Goal: Navigation & Orientation: Find specific page/section

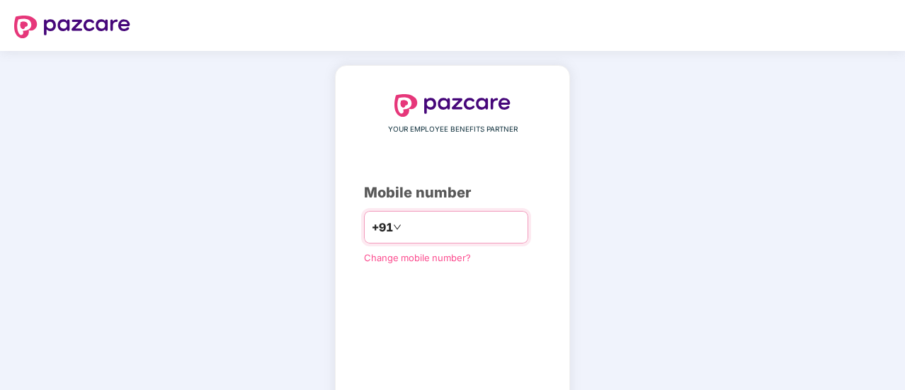
click at [416, 233] on input "number" at bounding box center [462, 227] width 116 height 23
type input "**********"
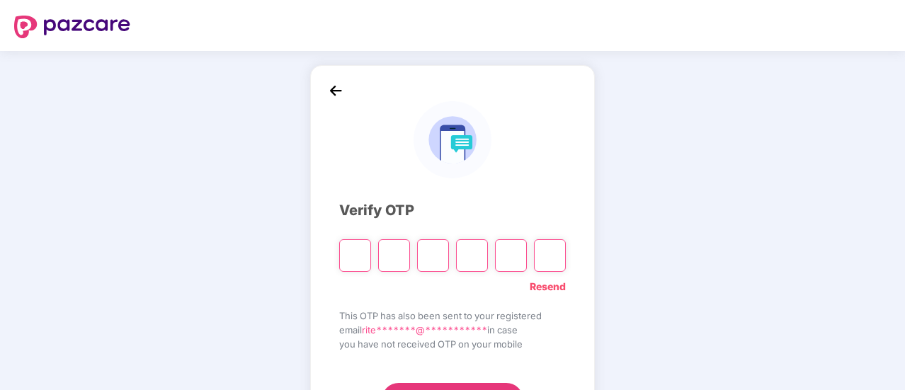
type input "*"
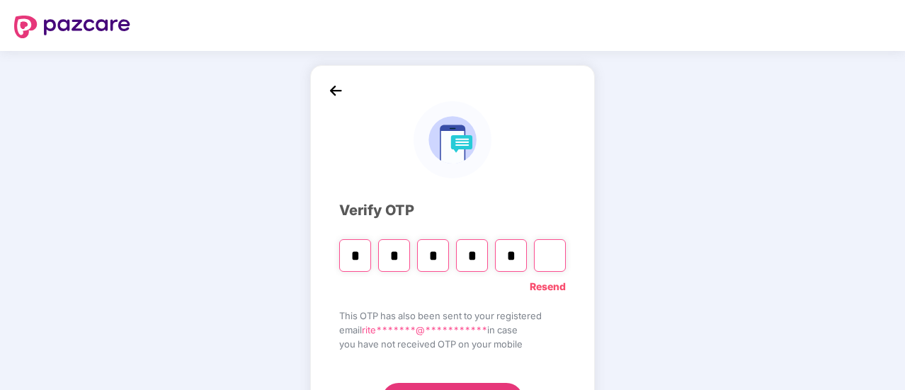
type input "*"
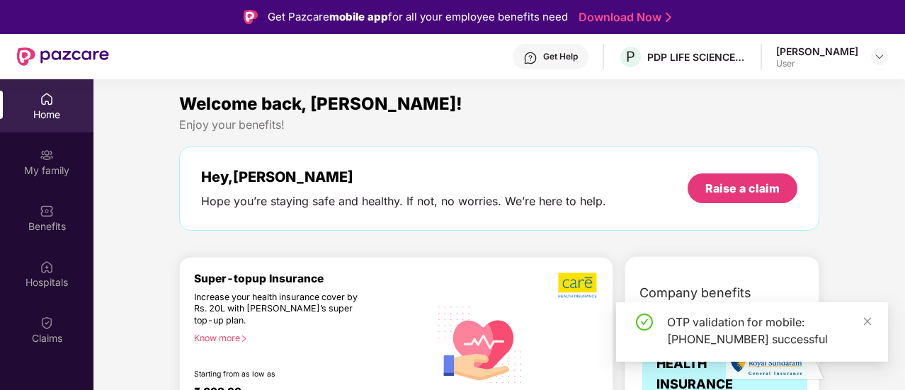
click at [878, 319] on div "OTP validation for mobile: [PHONE_NUMBER] successful" at bounding box center [752, 331] width 272 height 59
click at [867, 321] on icon "close" at bounding box center [868, 321] width 8 height 8
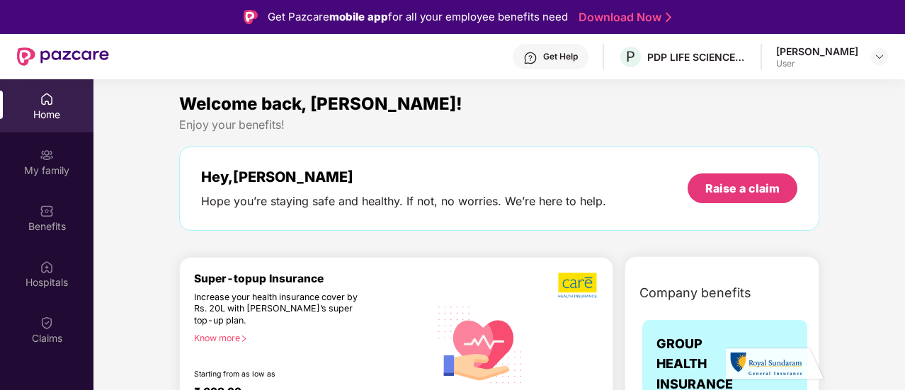
click at [807, 152] on div "Hey, [PERSON_NAME] Hope you’re staying safe and healthy. If not, no worries. We…" at bounding box center [499, 189] width 640 height 84
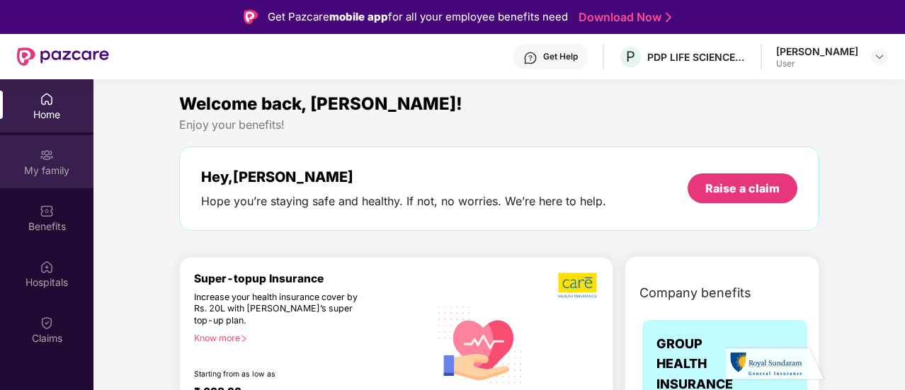
click at [50, 166] on div "My family" at bounding box center [46, 171] width 93 height 14
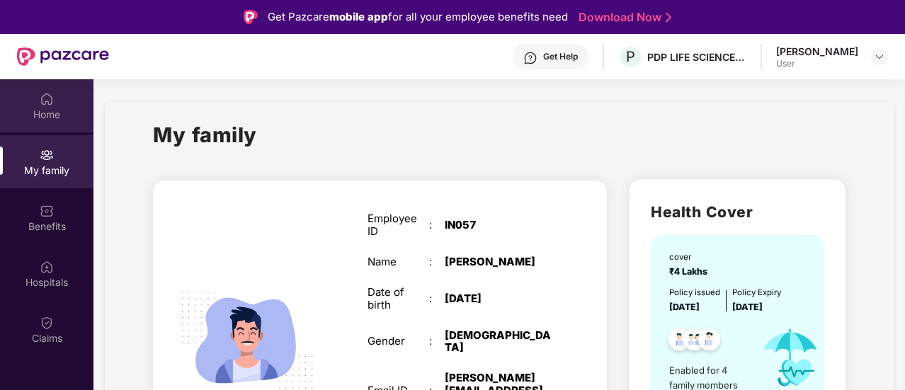
click at [55, 118] on div "Home" at bounding box center [46, 115] width 93 height 14
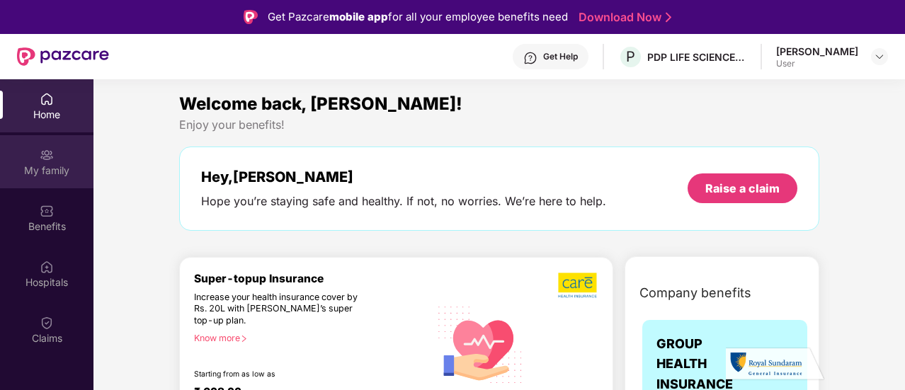
click at [45, 171] on div "My family" at bounding box center [46, 171] width 93 height 14
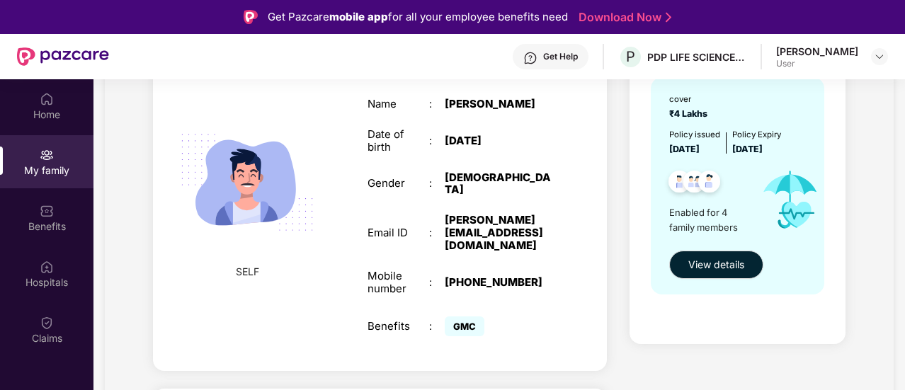
scroll to position [170, 0]
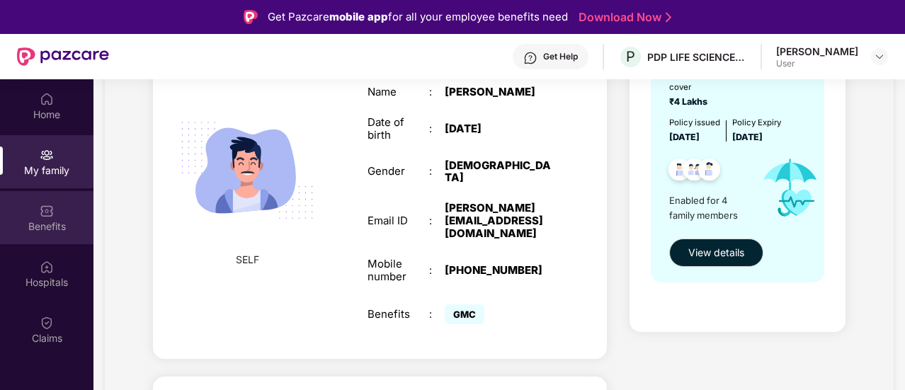
click at [31, 236] on div "Benefits" at bounding box center [46, 217] width 93 height 53
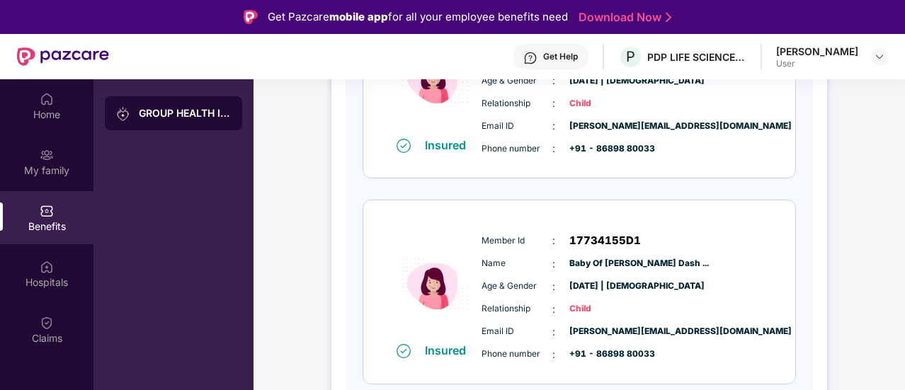
scroll to position [703, 0]
click at [878, 63] on div at bounding box center [879, 56] width 17 height 17
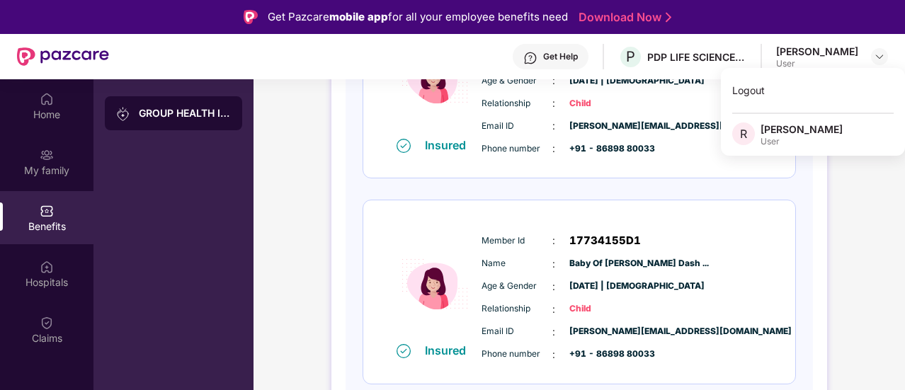
click at [741, 279] on div "Age & Gender : [DATE] | [DEMOGRAPHIC_DATA]" at bounding box center [622, 287] width 281 height 16
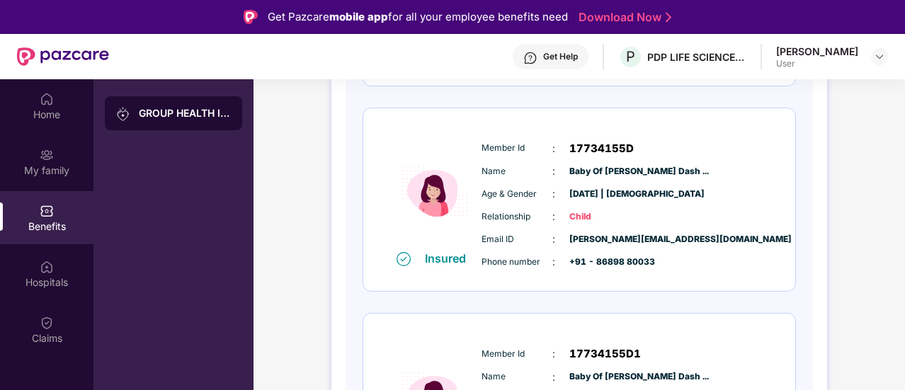
scroll to position [618, 0]
